Goal: Find specific page/section: Find specific page/section

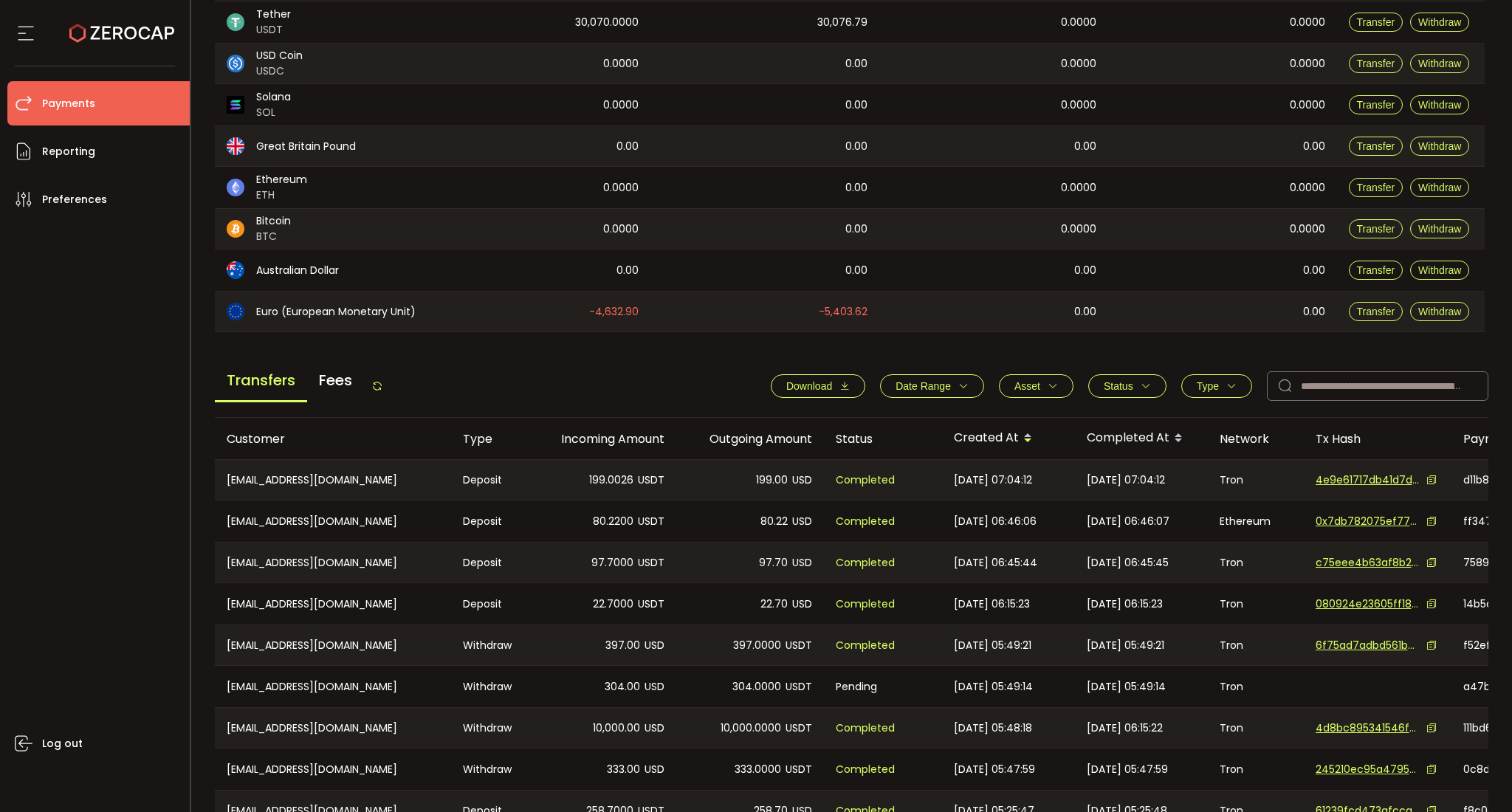
scroll to position [385, 0]
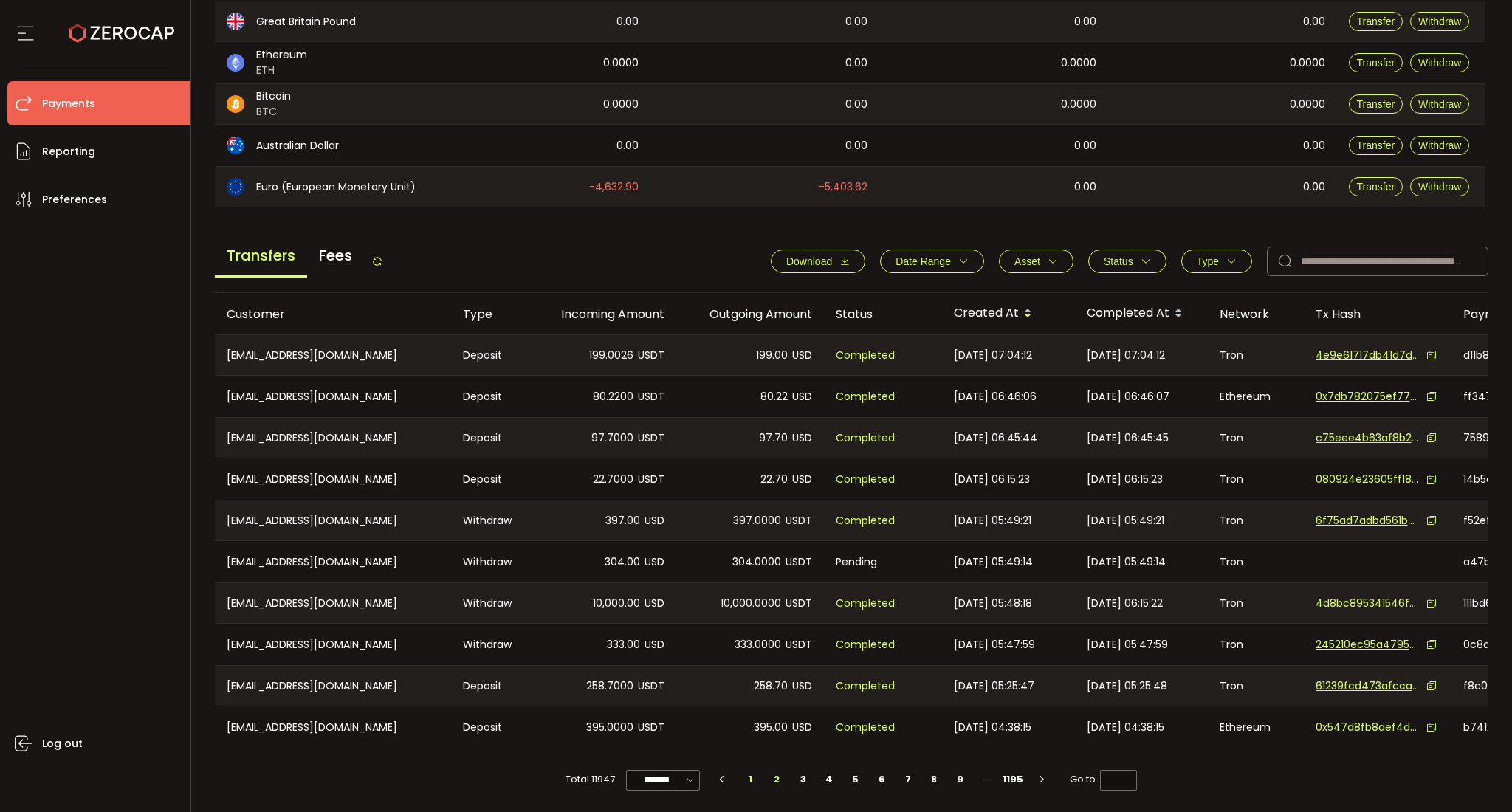
click at [773, 782] on li "2" at bounding box center [776, 780] width 26 height 21
click at [804, 781] on li "3" at bounding box center [804, 780] width 26 height 21
click at [828, 780] on li "4" at bounding box center [830, 780] width 26 height 21
click at [855, 781] on li "5" at bounding box center [856, 780] width 26 height 21
click at [749, 783] on li "1" at bounding box center [751, 780] width 26 height 21
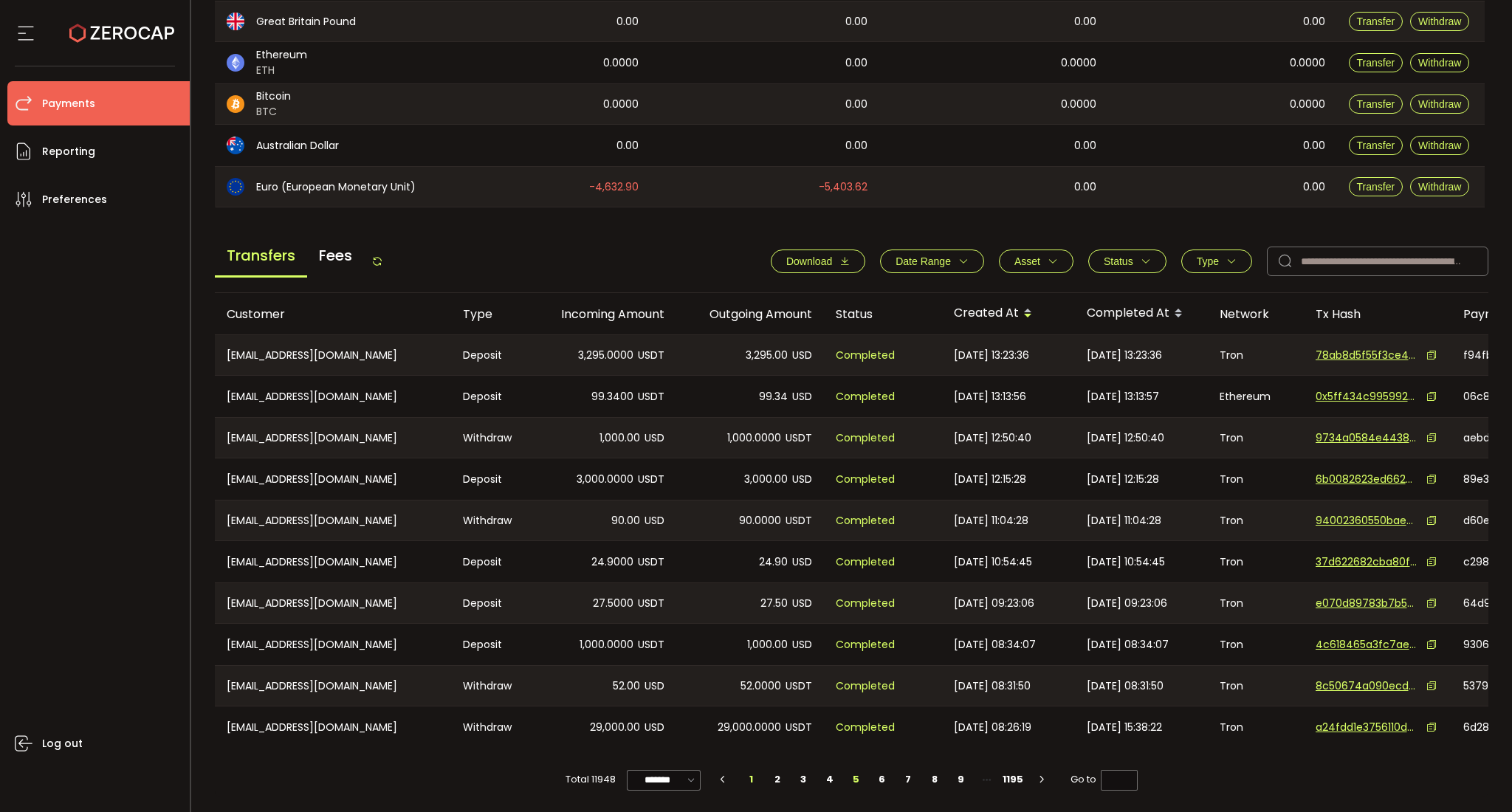
type input "*"
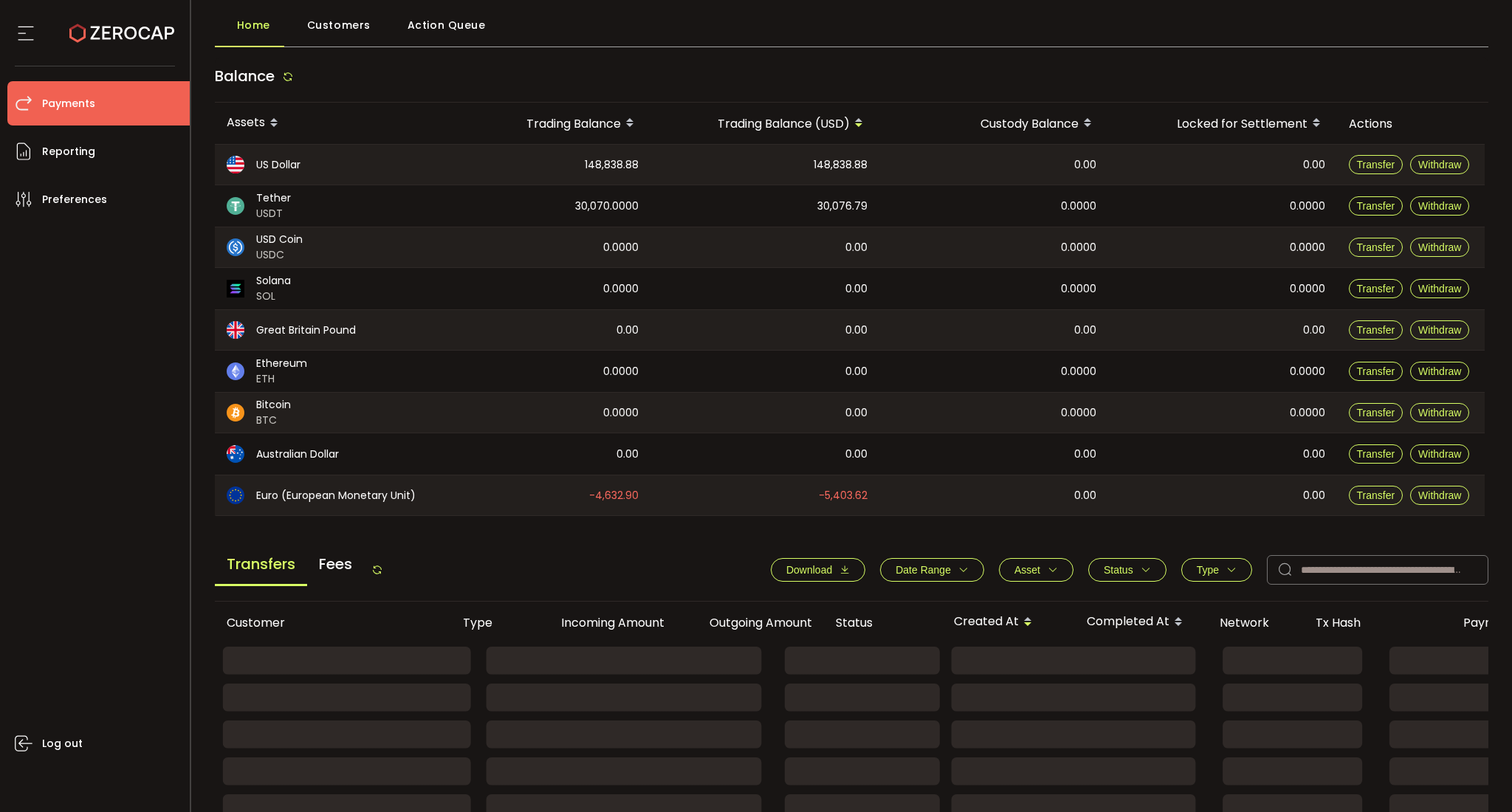
scroll to position [0, 0]
